Goal: Task Accomplishment & Management: Complete application form

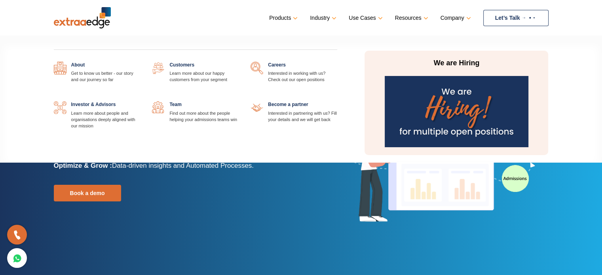
click at [457, 111] on img at bounding box center [457, 111] width 144 height 71
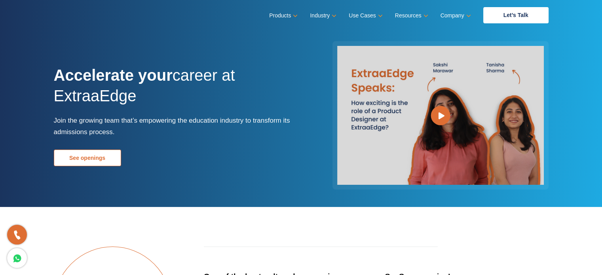
click at [88, 158] on link "See openings" at bounding box center [87, 158] width 67 height 17
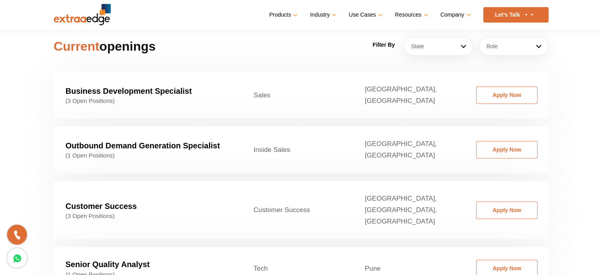
scroll to position [1243, 0]
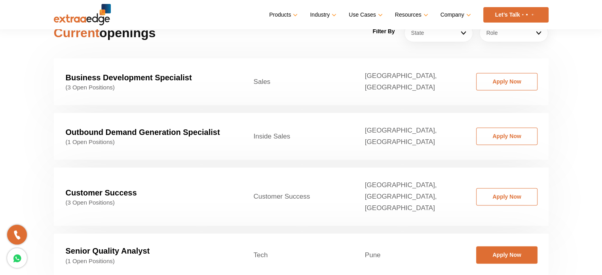
click at [493, 246] on link "Apply Now" at bounding box center [506, 254] width 61 height 17
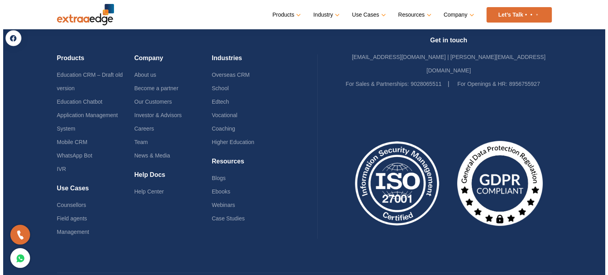
scroll to position [1029, 0]
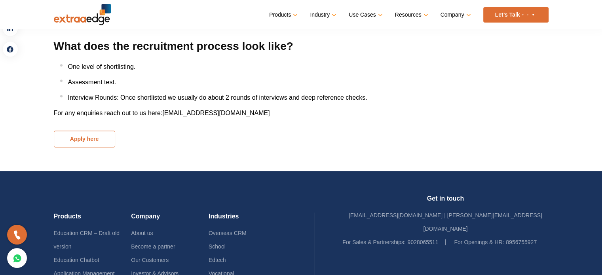
click at [104, 143] on button "Apply here" at bounding box center [84, 139] width 61 height 17
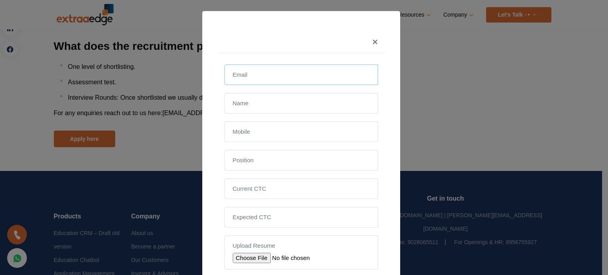
click at [235, 83] on input "email" at bounding box center [301, 75] width 154 height 21
type input "imshub28@gmail.com"
click at [250, 107] on input "text" at bounding box center [301, 103] width 154 height 21
type input "Shubham Kulkarni"
click at [250, 134] on input "text" at bounding box center [301, 131] width 154 height 21
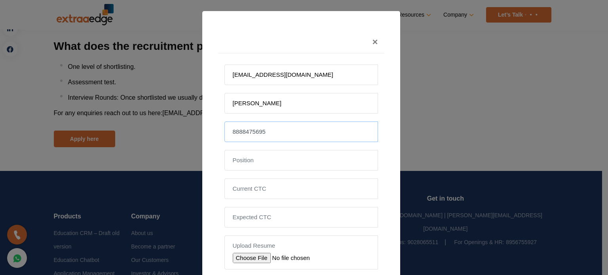
type input "8888475695"
click at [254, 159] on input "text" at bounding box center [301, 160] width 154 height 21
type input "Senior quality analyst"
click at [313, 188] on input "tel" at bounding box center [301, 188] width 154 height 21
type input "6.5 LPA"
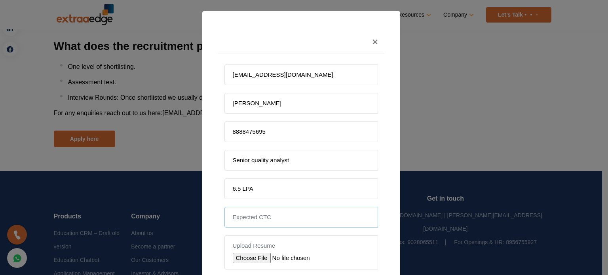
click at [271, 218] on input "tel" at bounding box center [301, 217] width 154 height 21
type input "9 LPA"
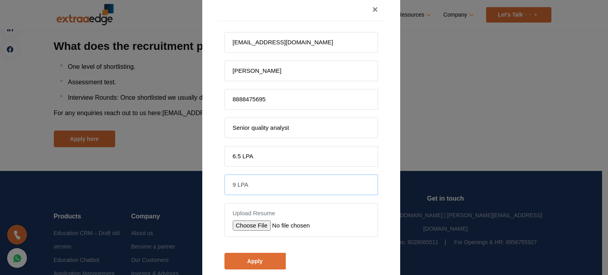
scroll to position [62, 0]
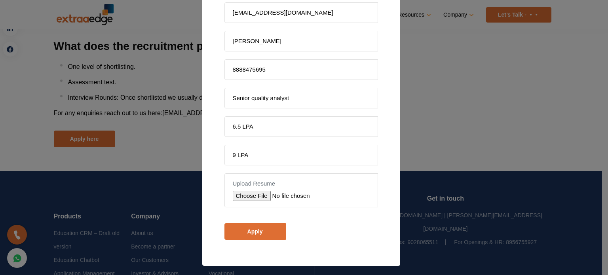
click at [244, 194] on input "file" at bounding box center [289, 196] width 112 height 10
type input "C:\fakepath\Shubham Kulkarni - Resume.pdf"
click at [253, 226] on input "Apply" at bounding box center [254, 231] width 61 height 17
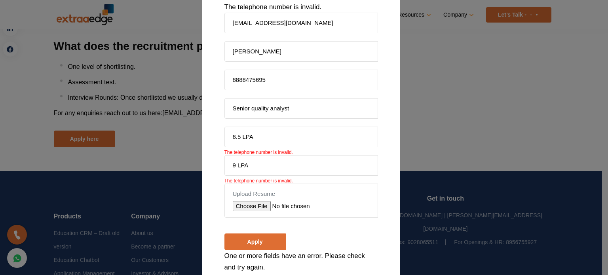
scroll to position [131, 0]
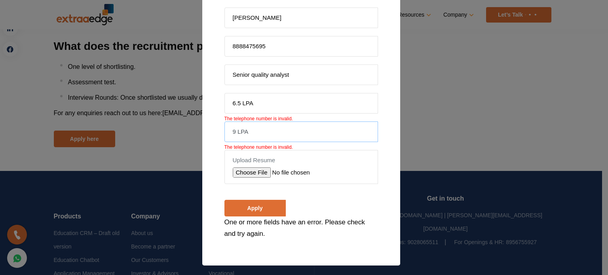
click at [264, 135] on input "9 LPA" at bounding box center [301, 131] width 154 height 21
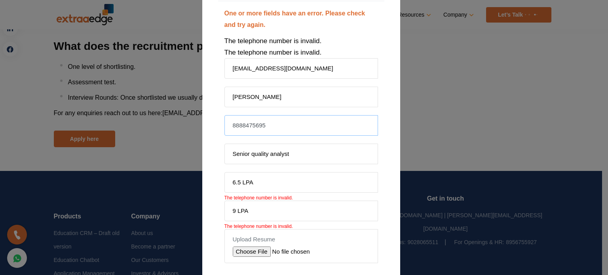
click at [275, 119] on input "8888475695" at bounding box center [301, 125] width 154 height 21
type input "8"
click at [302, 150] on input "Senior quality analyst" at bounding box center [301, 154] width 154 height 21
click at [286, 180] on input "6.5 LPA" at bounding box center [301, 182] width 154 height 21
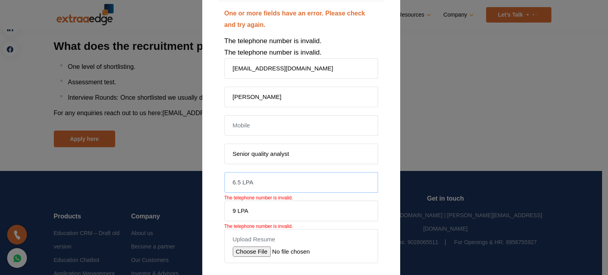
click at [286, 180] on input "6.5 LPA" at bounding box center [301, 182] width 154 height 21
type input "650000"
click at [272, 213] on input "9 LPA" at bounding box center [301, 211] width 154 height 21
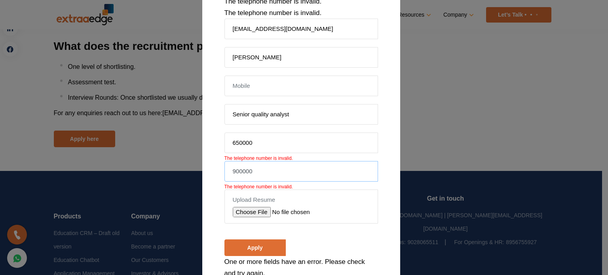
scroll to position [13, 0]
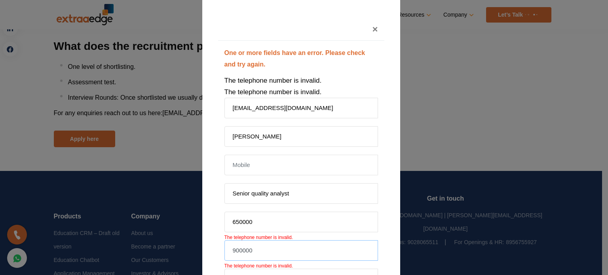
type input "900000"
click at [234, 161] on input "text" at bounding box center [301, 165] width 154 height 21
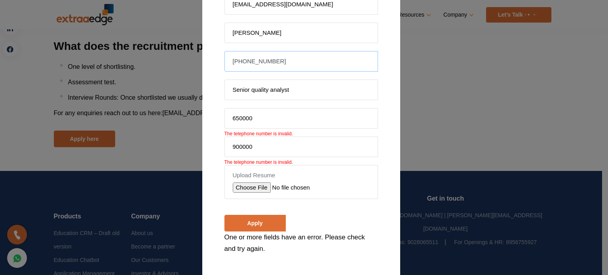
scroll to position [131, 0]
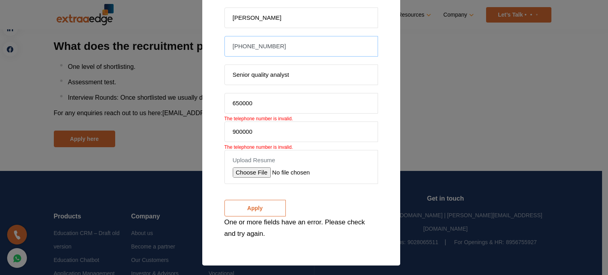
type input "+918888475695"
click at [258, 204] on input "Apply" at bounding box center [254, 208] width 61 height 17
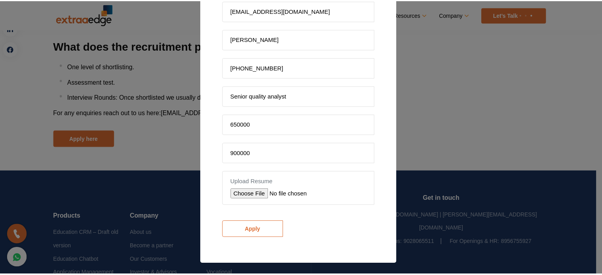
scroll to position [62, 0]
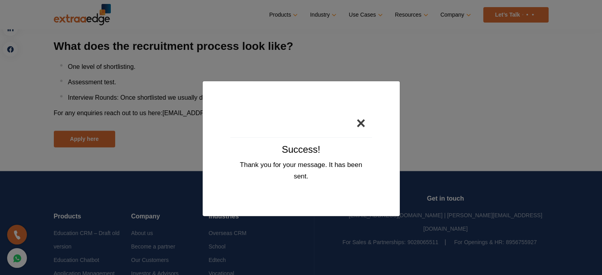
click at [362, 125] on button "×" at bounding box center [361, 123] width 22 height 28
